Goal: Navigation & Orientation: Find specific page/section

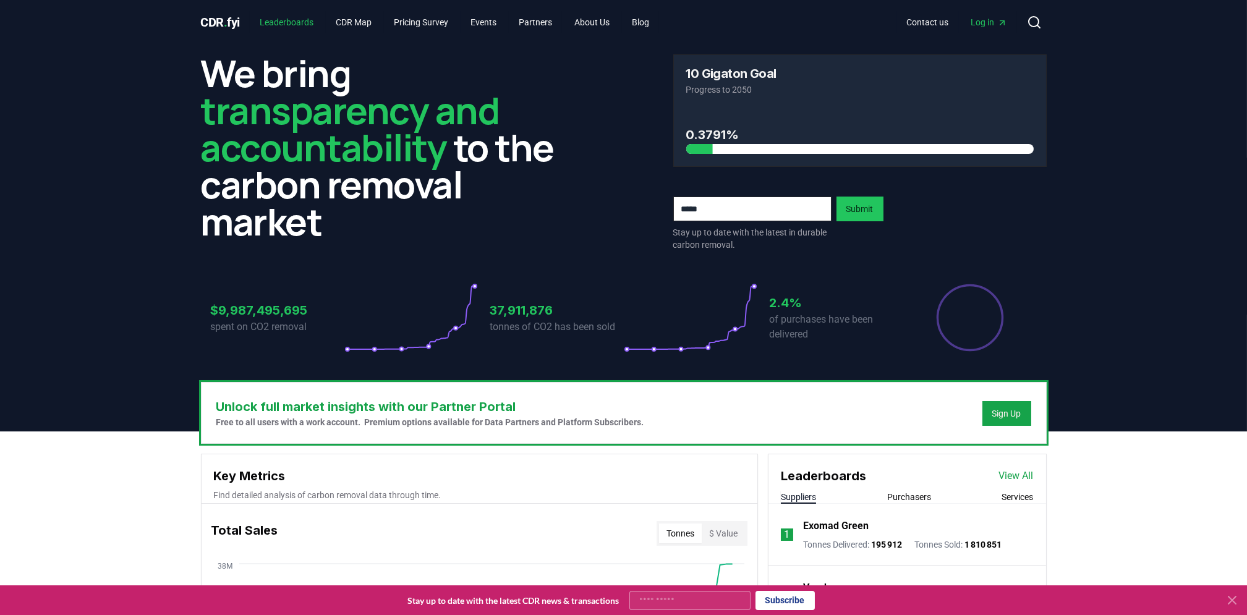
click at [272, 22] on link "Leaderboards" at bounding box center [287, 22] width 74 height 22
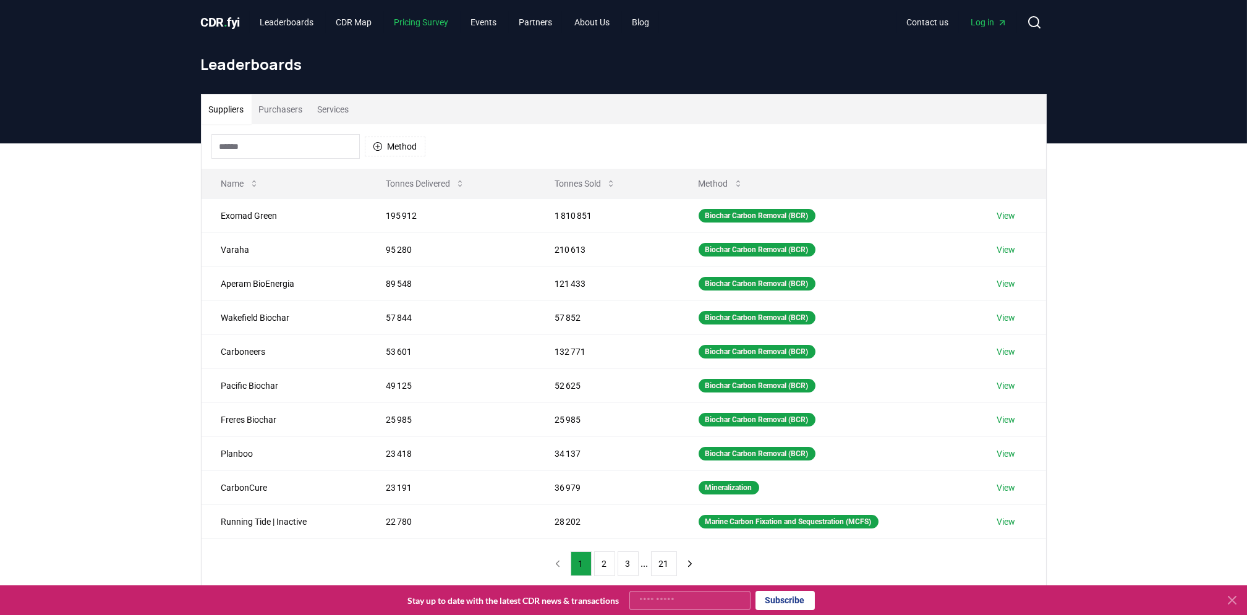
click at [434, 17] on link "Pricing Survey" at bounding box center [421, 22] width 74 height 22
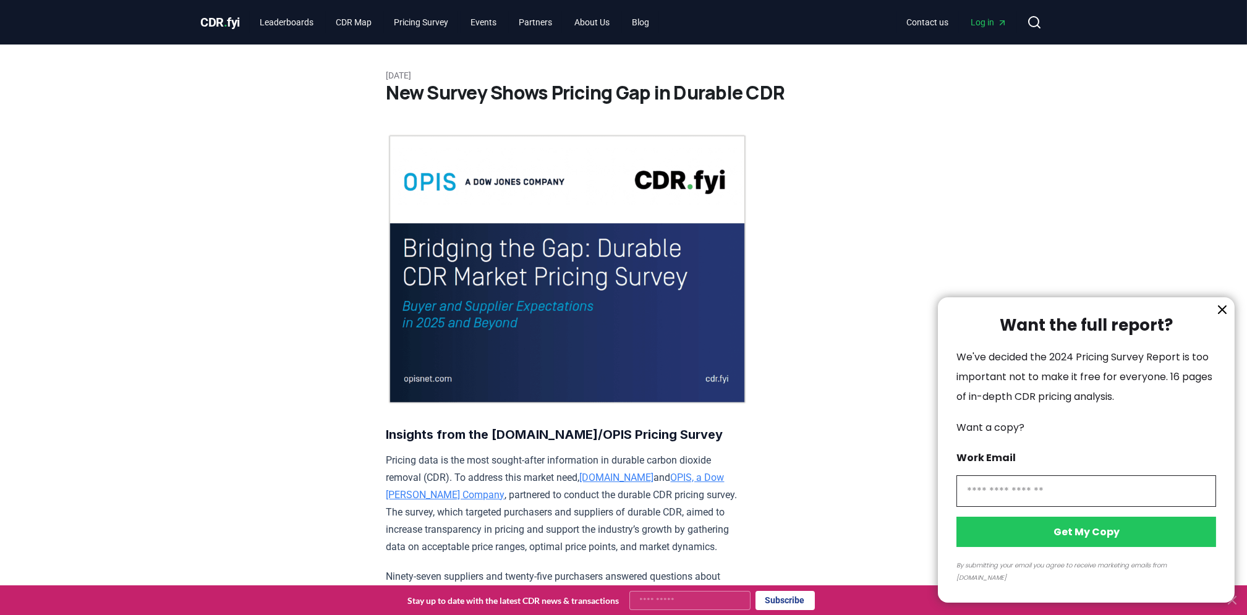
click at [1218, 317] on icon "information" at bounding box center [1222, 309] width 15 height 15
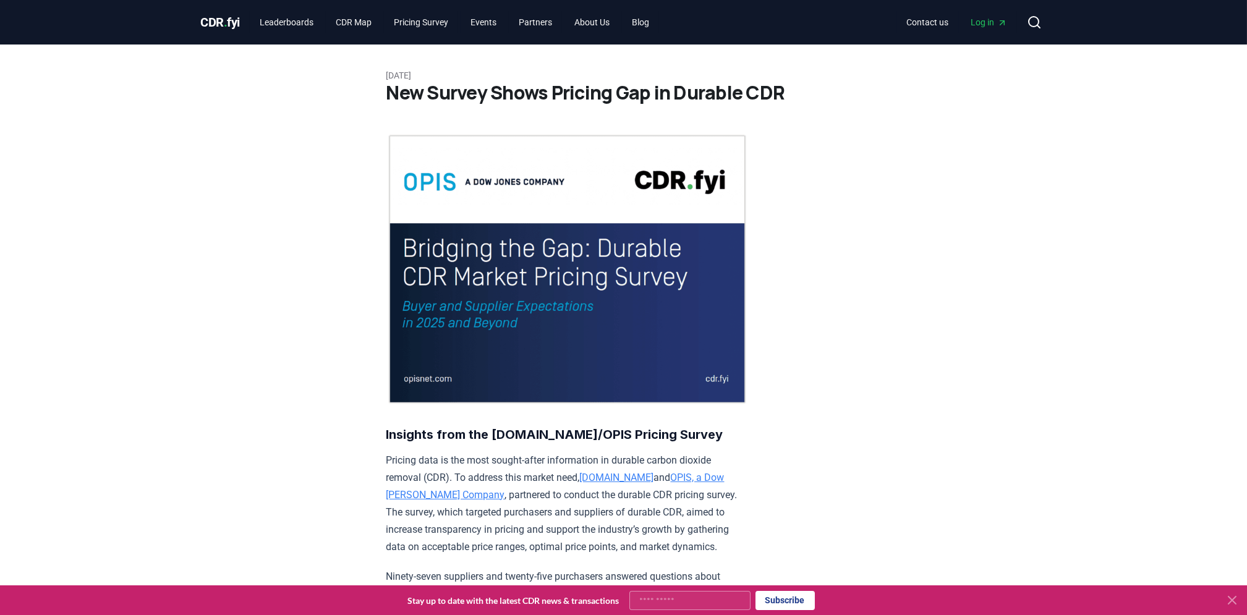
click at [220, 17] on span "CDR . fyi" at bounding box center [221, 22] width 40 height 15
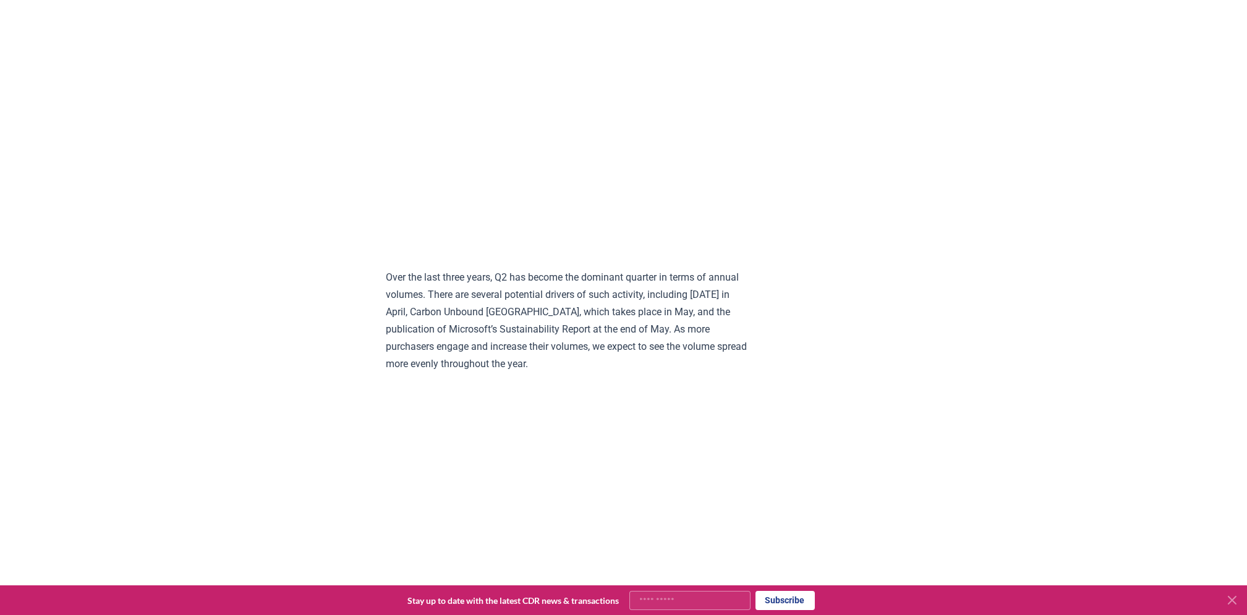
scroll to position [2390, 0]
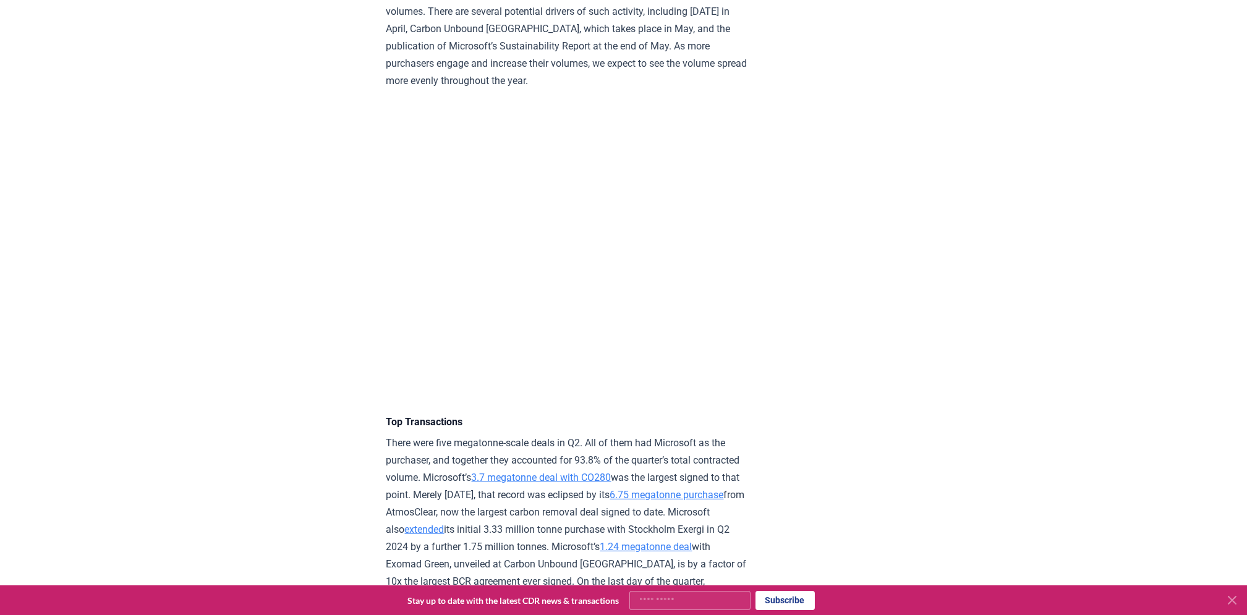
click at [1231, 599] on icon at bounding box center [1232, 600] width 7 height 7
